Goal: Information Seeking & Learning: Learn about a topic

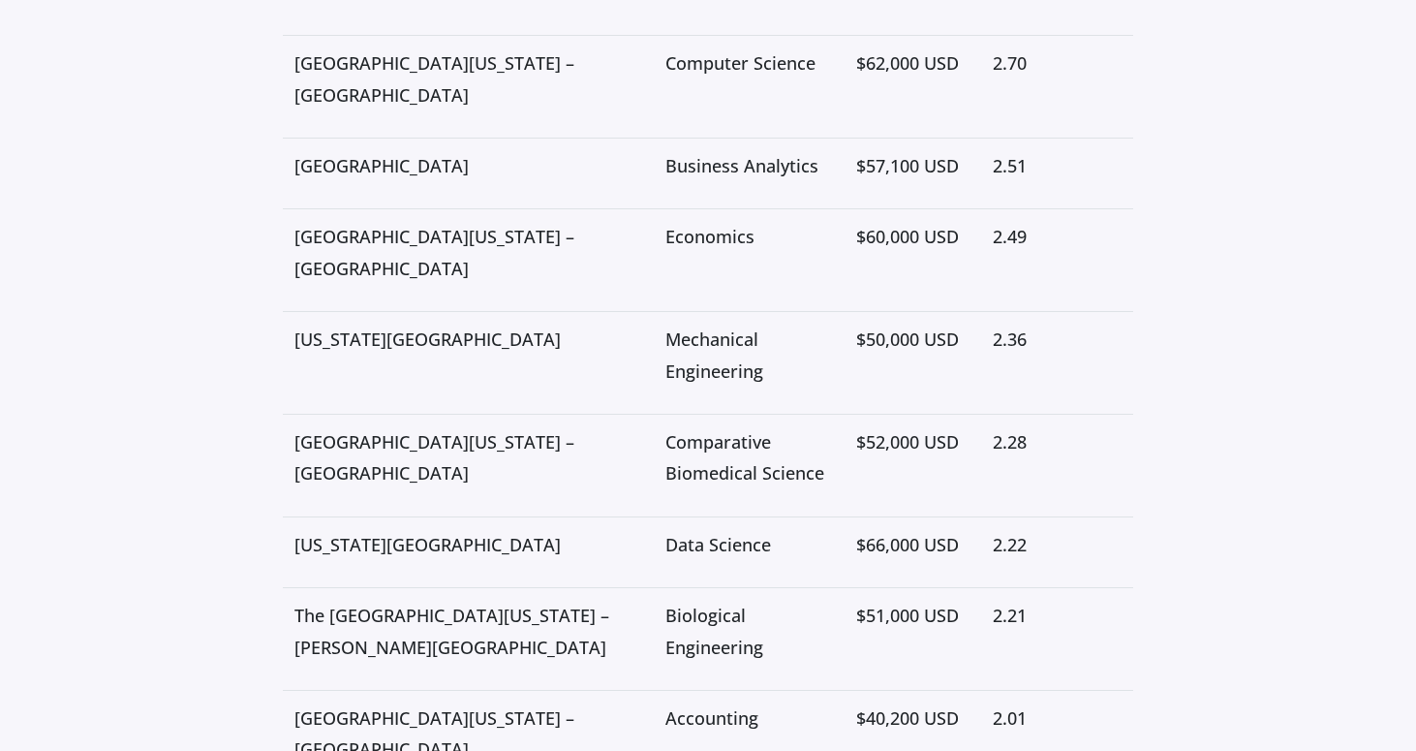
scroll to position [3956, 0]
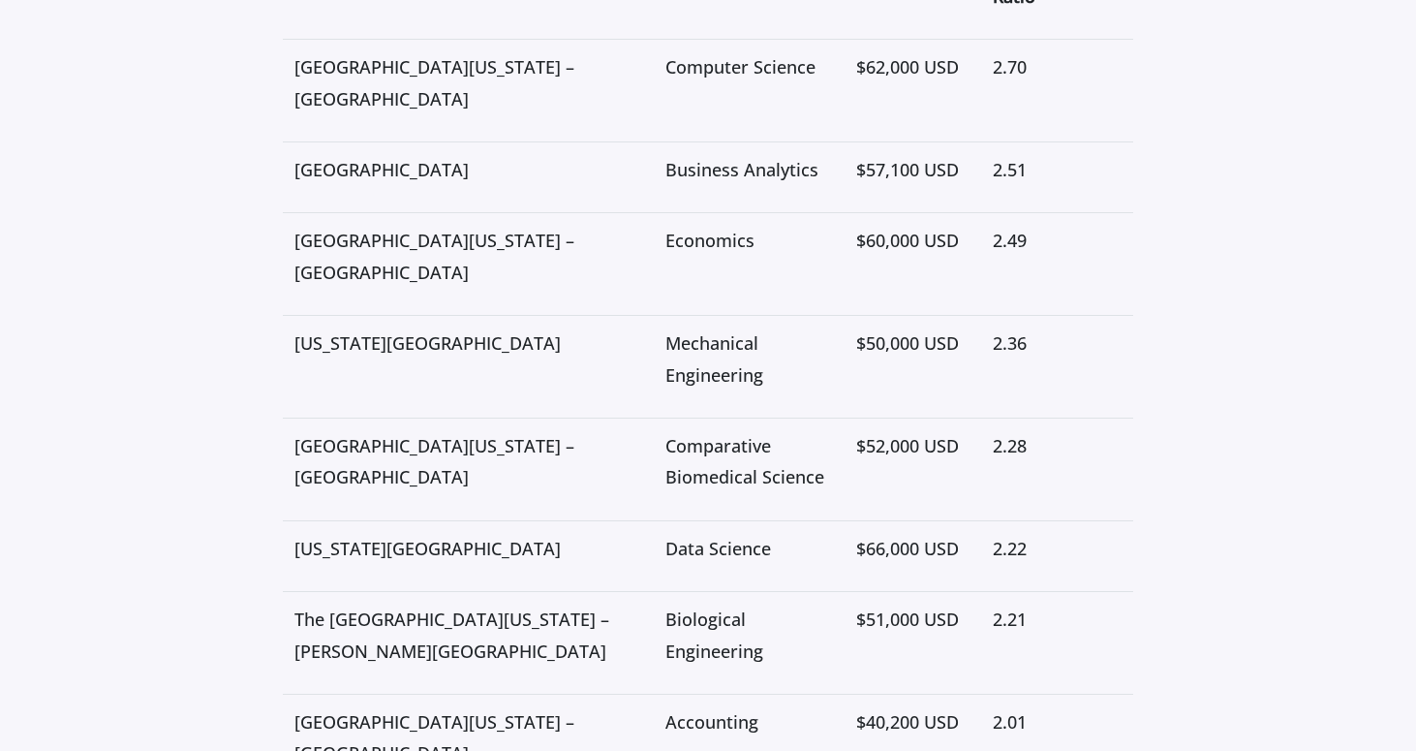
click at [666, 434] on p "Comparative Biomedical Science" at bounding box center [750, 461] width 168 height 63
click at [666, 346] on p "Mechanical Engineering" at bounding box center [750, 358] width 168 height 63
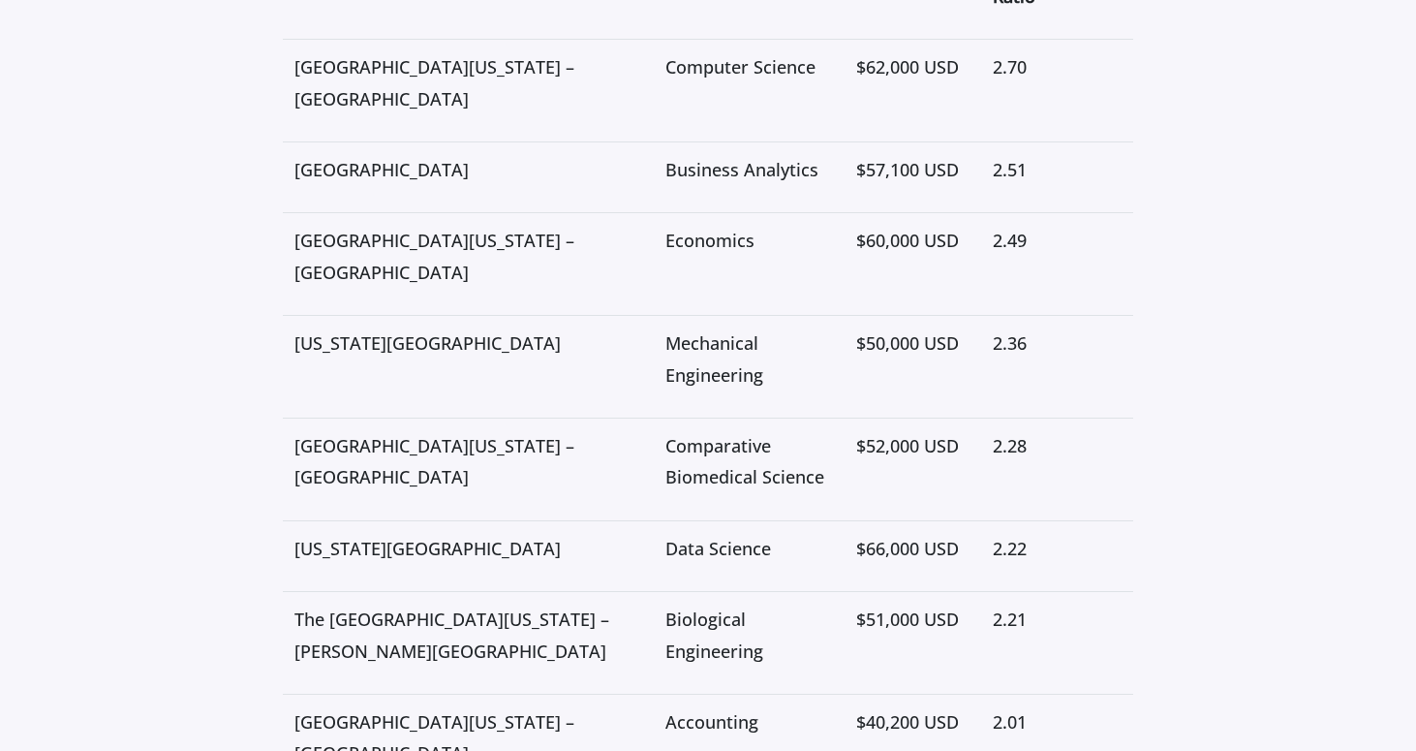
click at [666, 346] on p "Mechanical Engineering" at bounding box center [750, 358] width 168 height 63
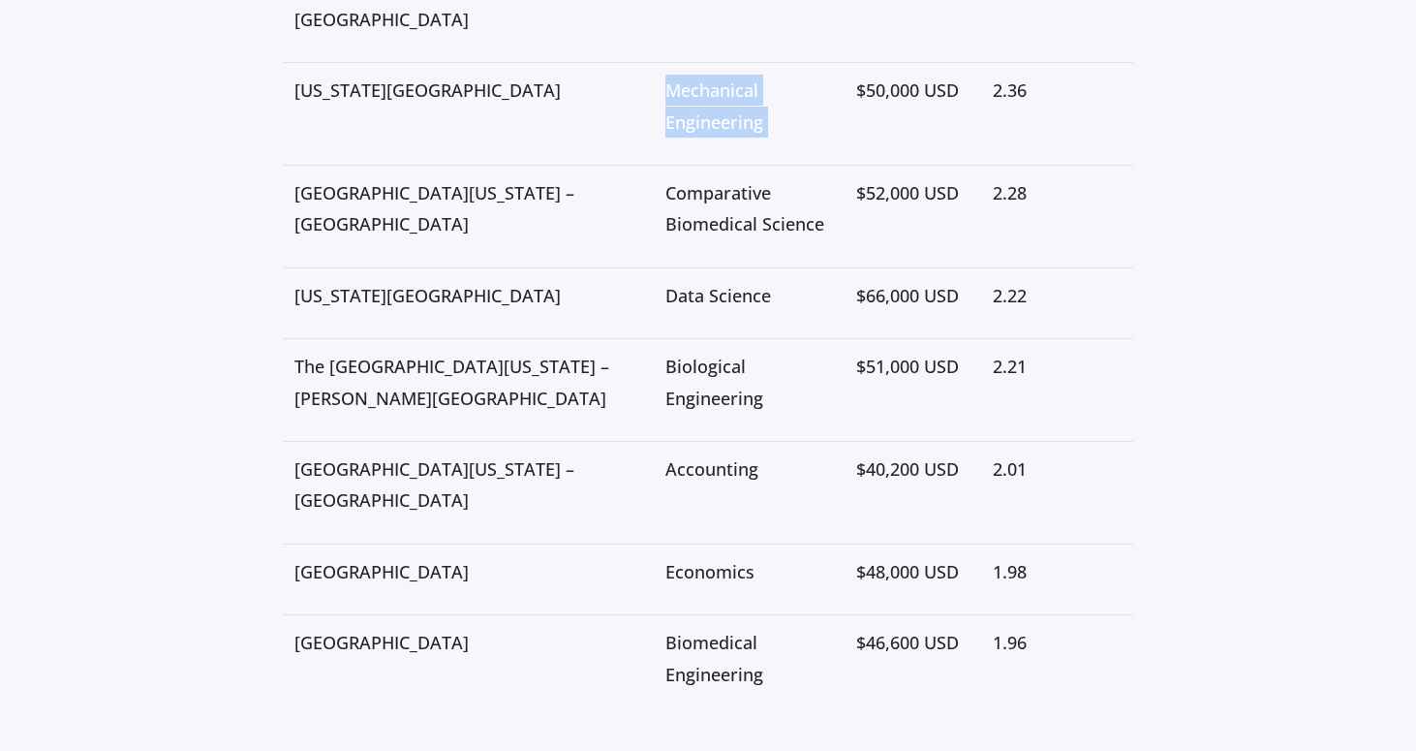
scroll to position [4211, 0]
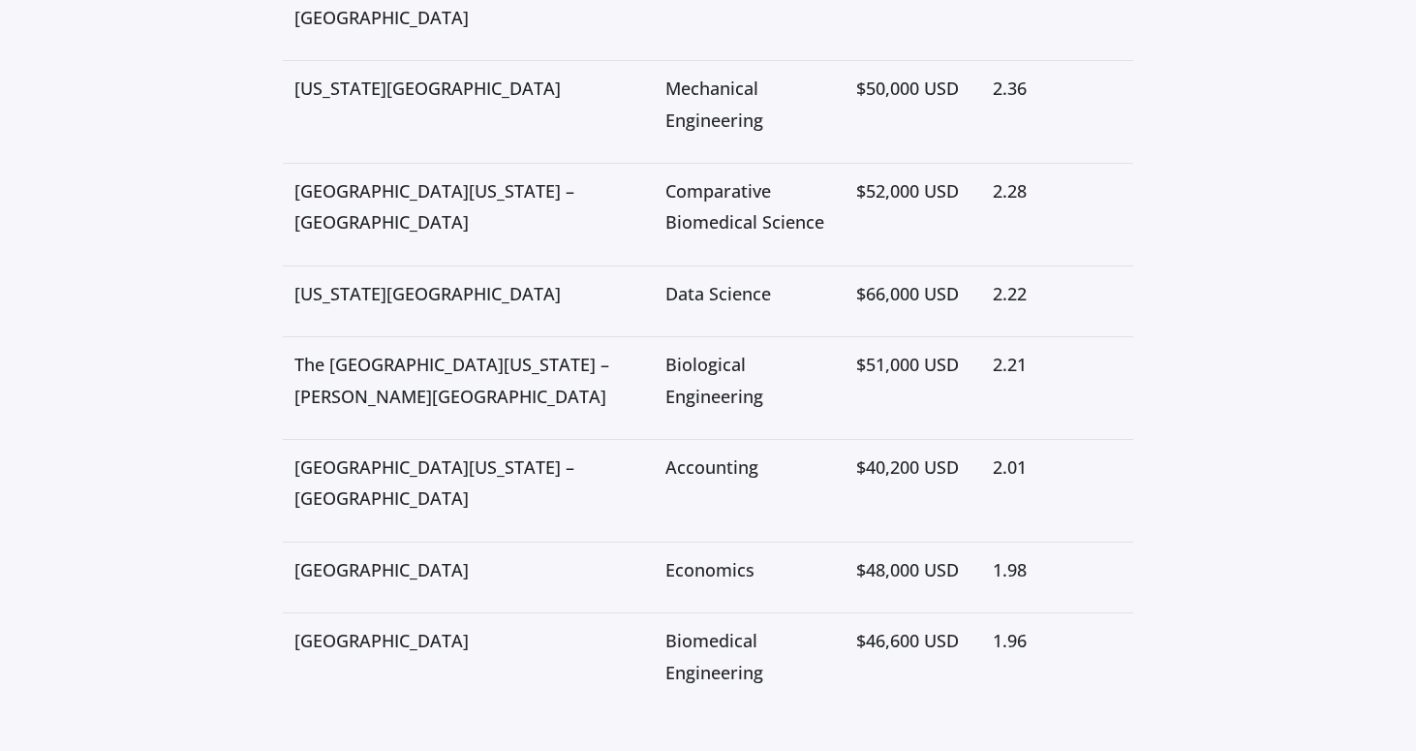
click at [666, 349] on p "Biological Engineering" at bounding box center [750, 380] width 168 height 63
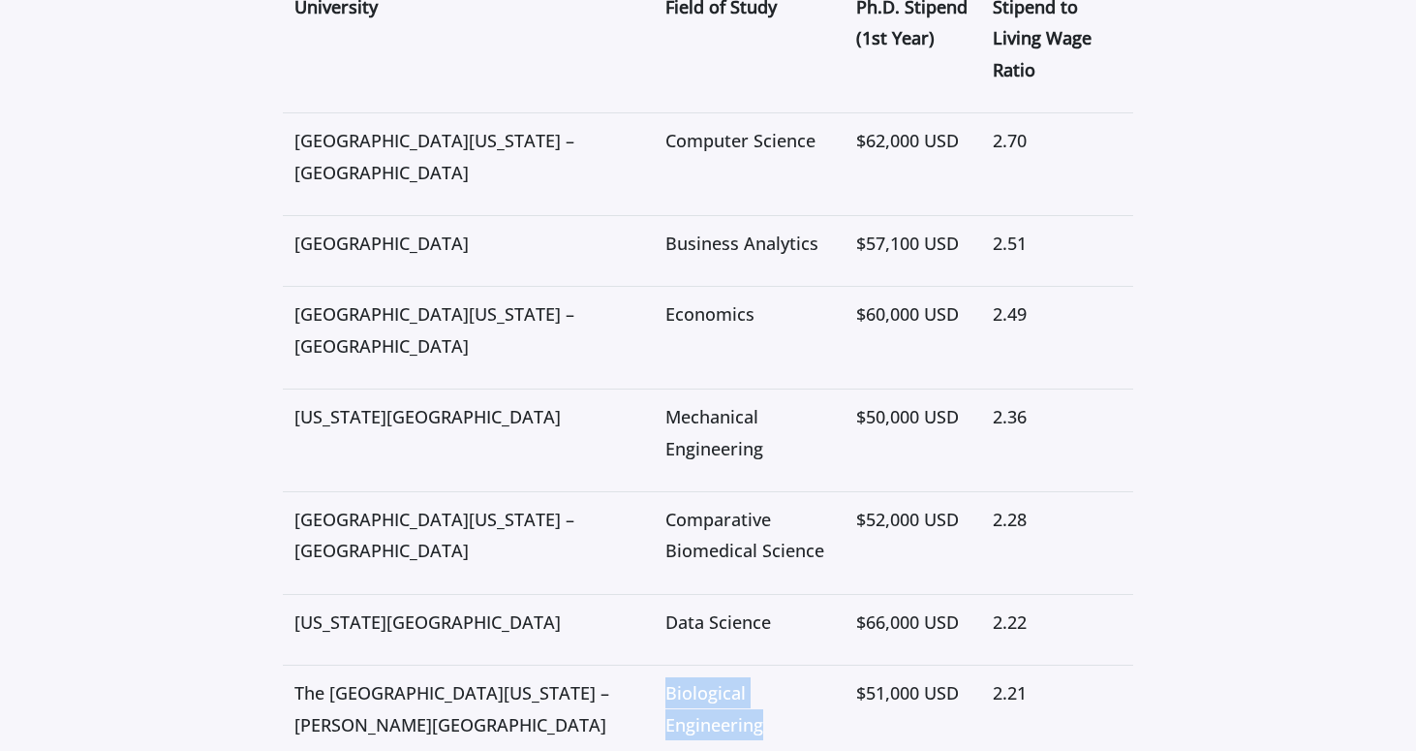
scroll to position [4268, 0]
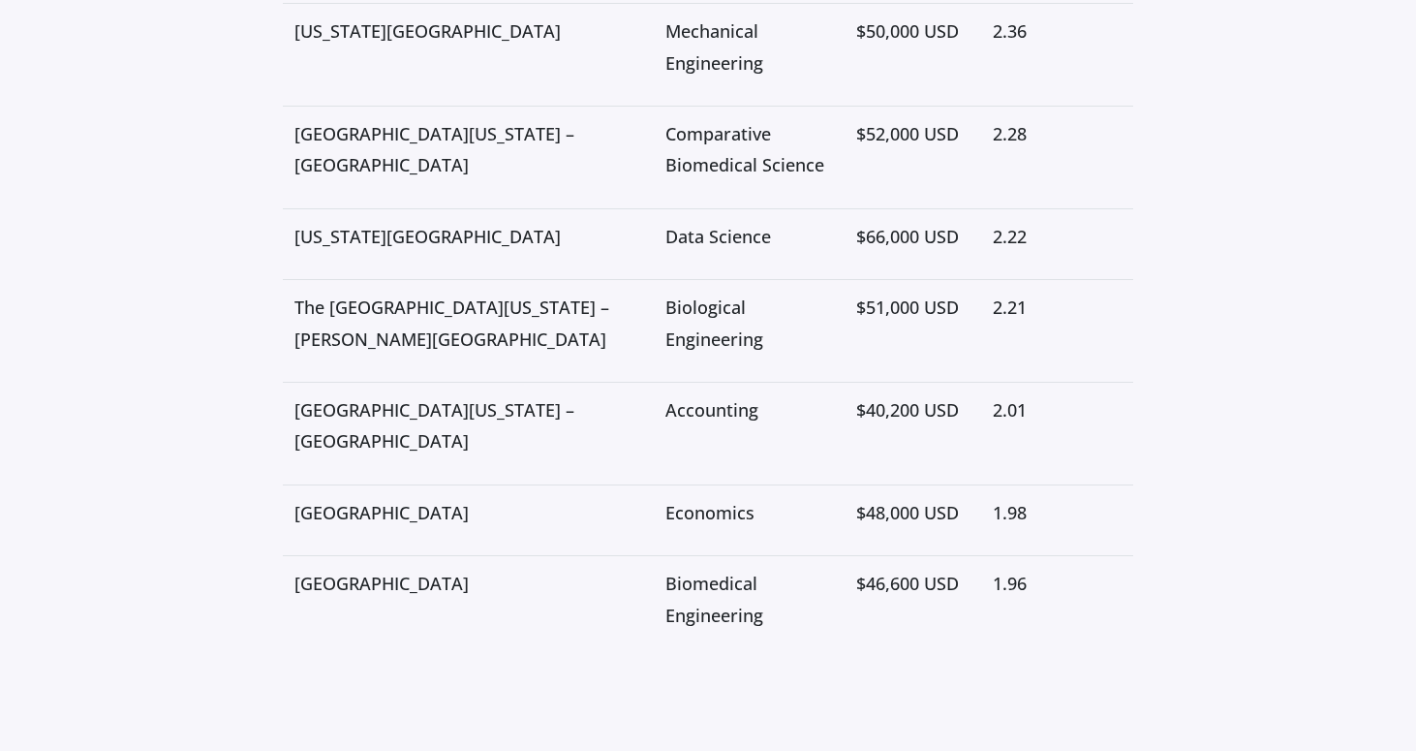
click at [845, 410] on td "$40,200 USD" at bounding box center [913, 434] width 137 height 103
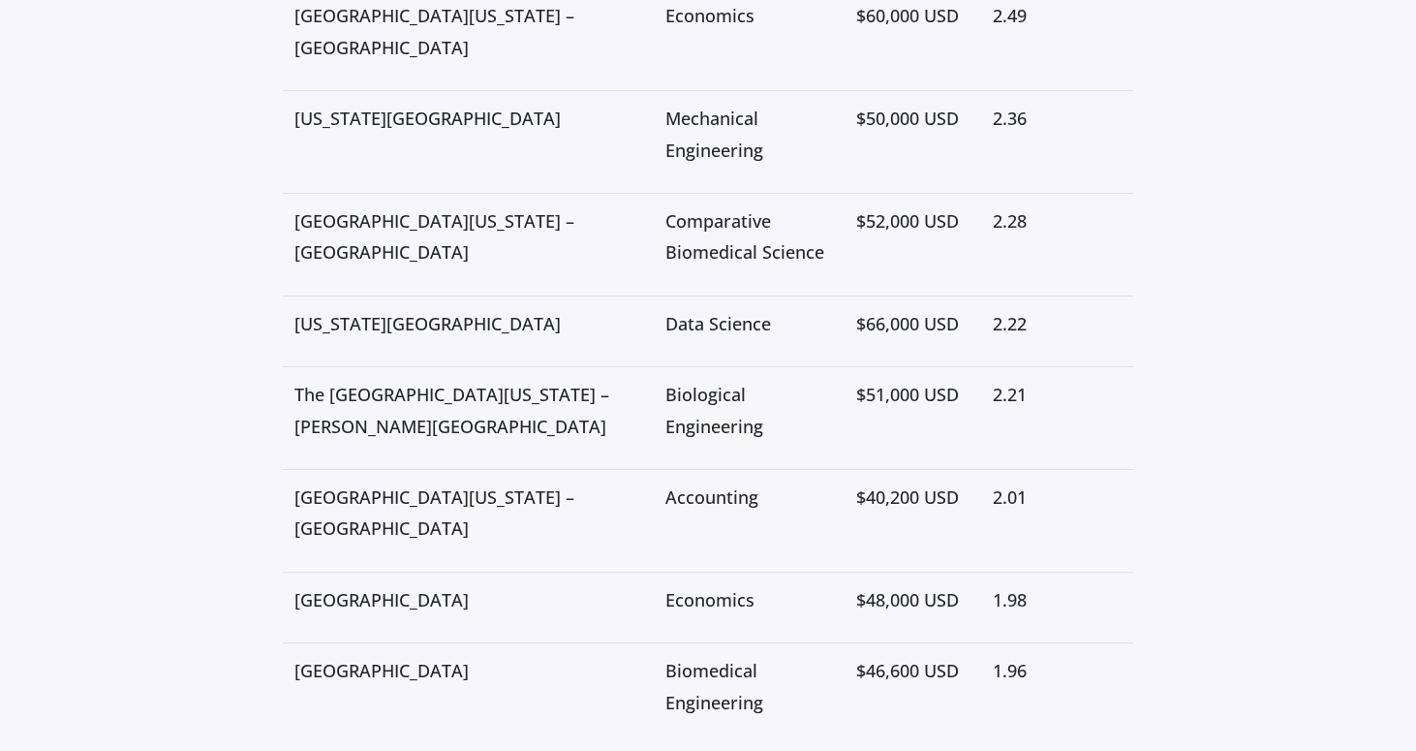
scroll to position [4115, 0]
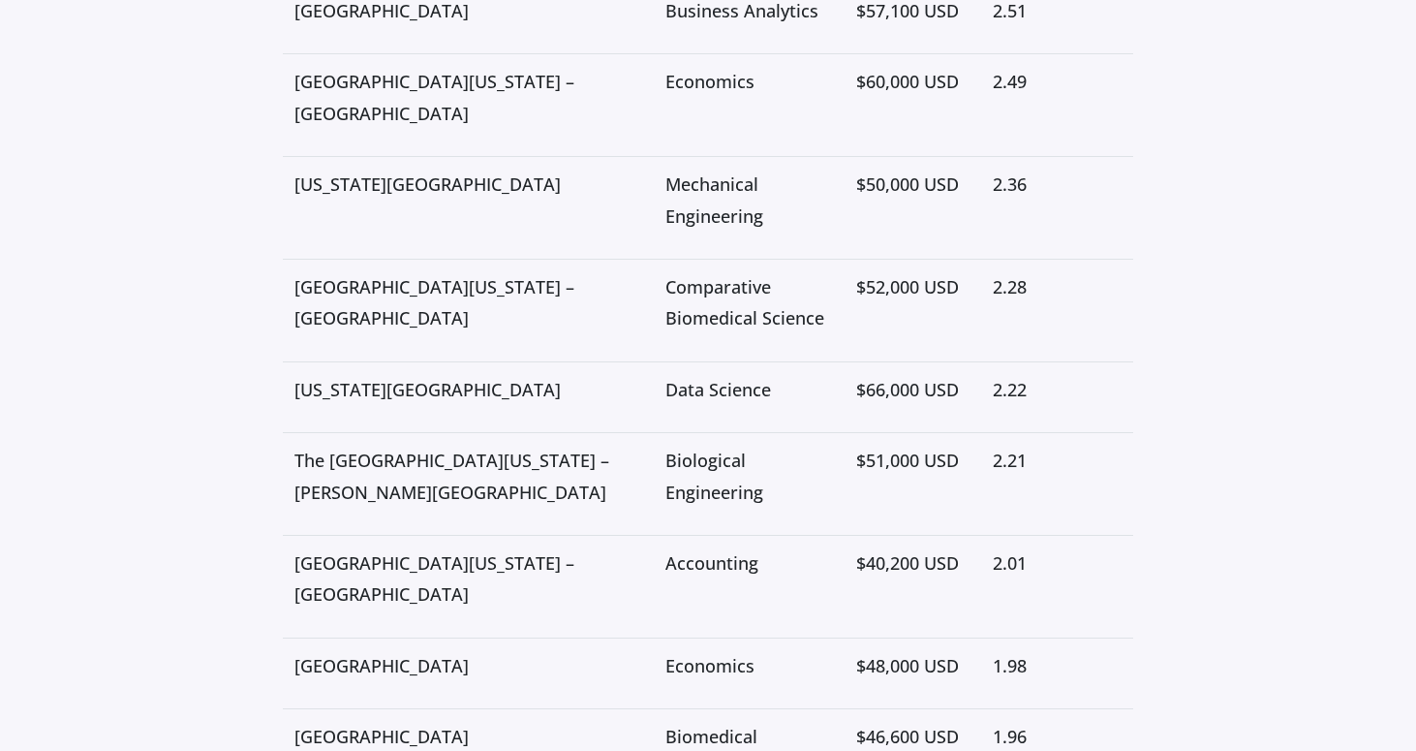
click at [856, 374] on p "$66,000 USD" at bounding box center [912, 389] width 113 height 31
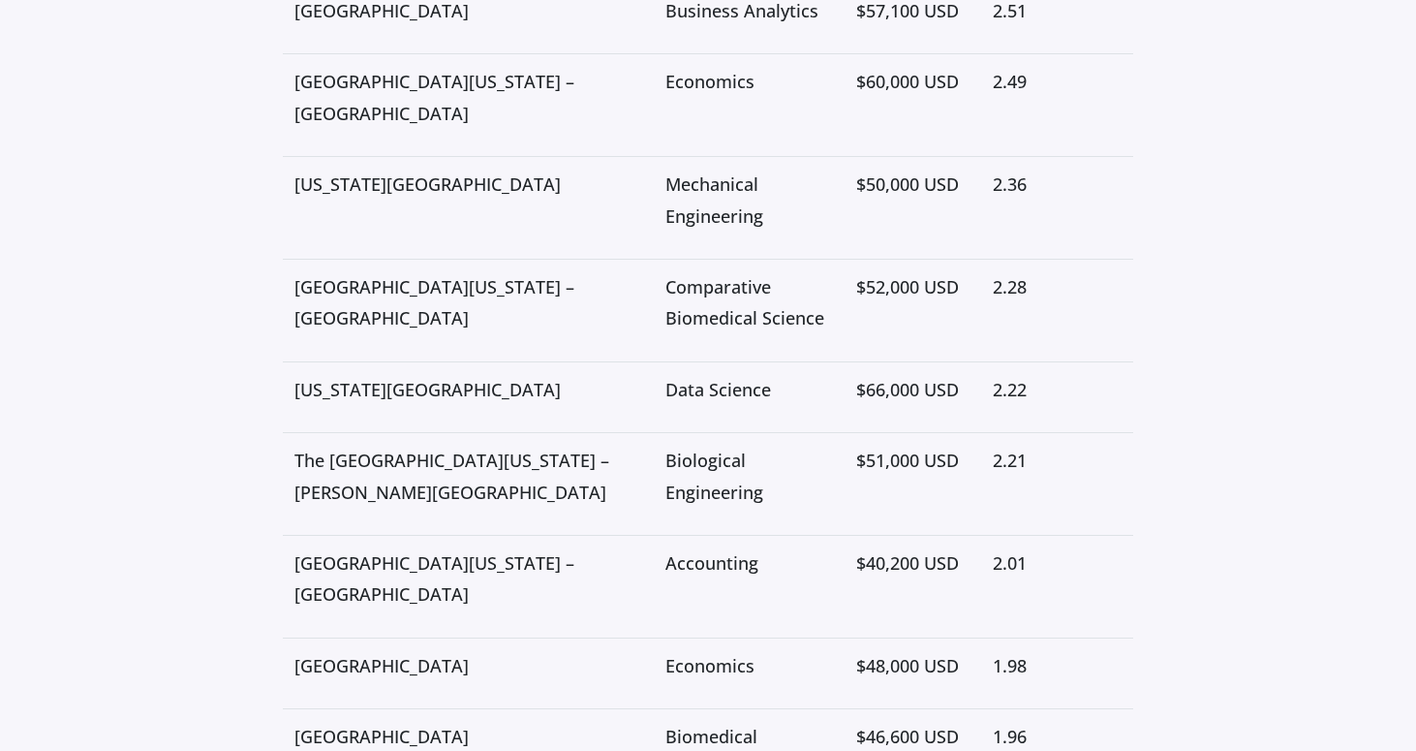
scroll to position [3543, 0]
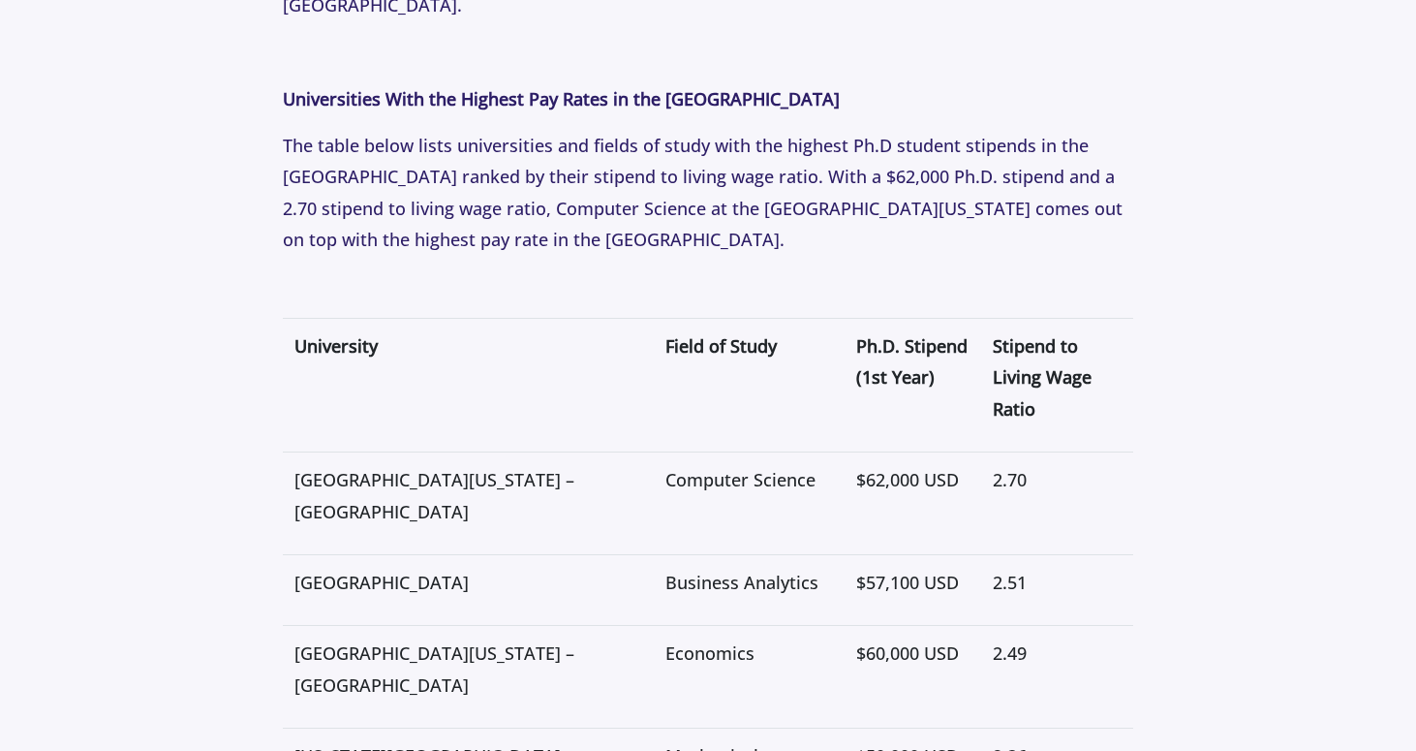
click at [856, 468] on span "$62,000 USD" at bounding box center [907, 479] width 103 height 23
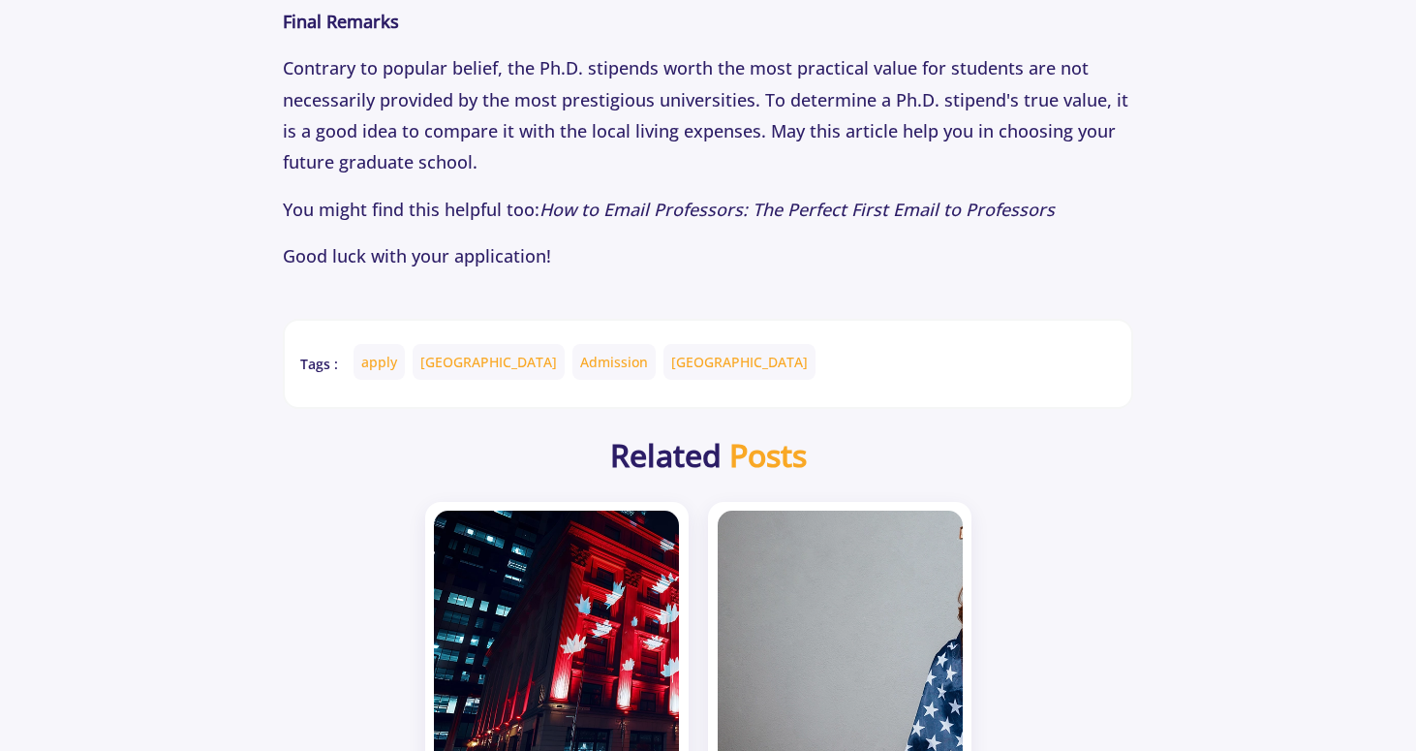
scroll to position [8220, 0]
